Goal: Task Accomplishment & Management: Manage account settings

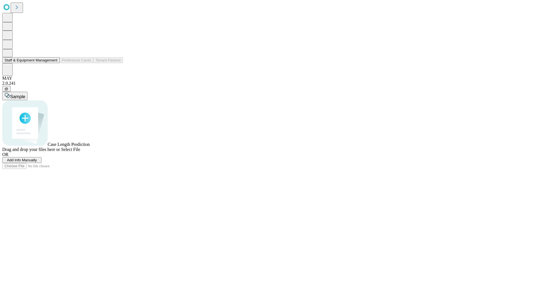
click at [54, 63] on button "Staff & Equipment Management" at bounding box center [30, 60] width 57 height 6
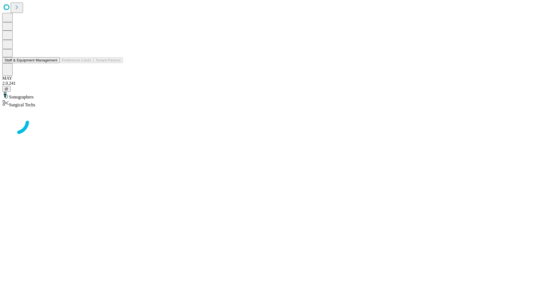
click at [54, 63] on button "Staff & Equipment Management" at bounding box center [30, 60] width 57 height 6
